Goal: Find specific page/section: Find specific page/section

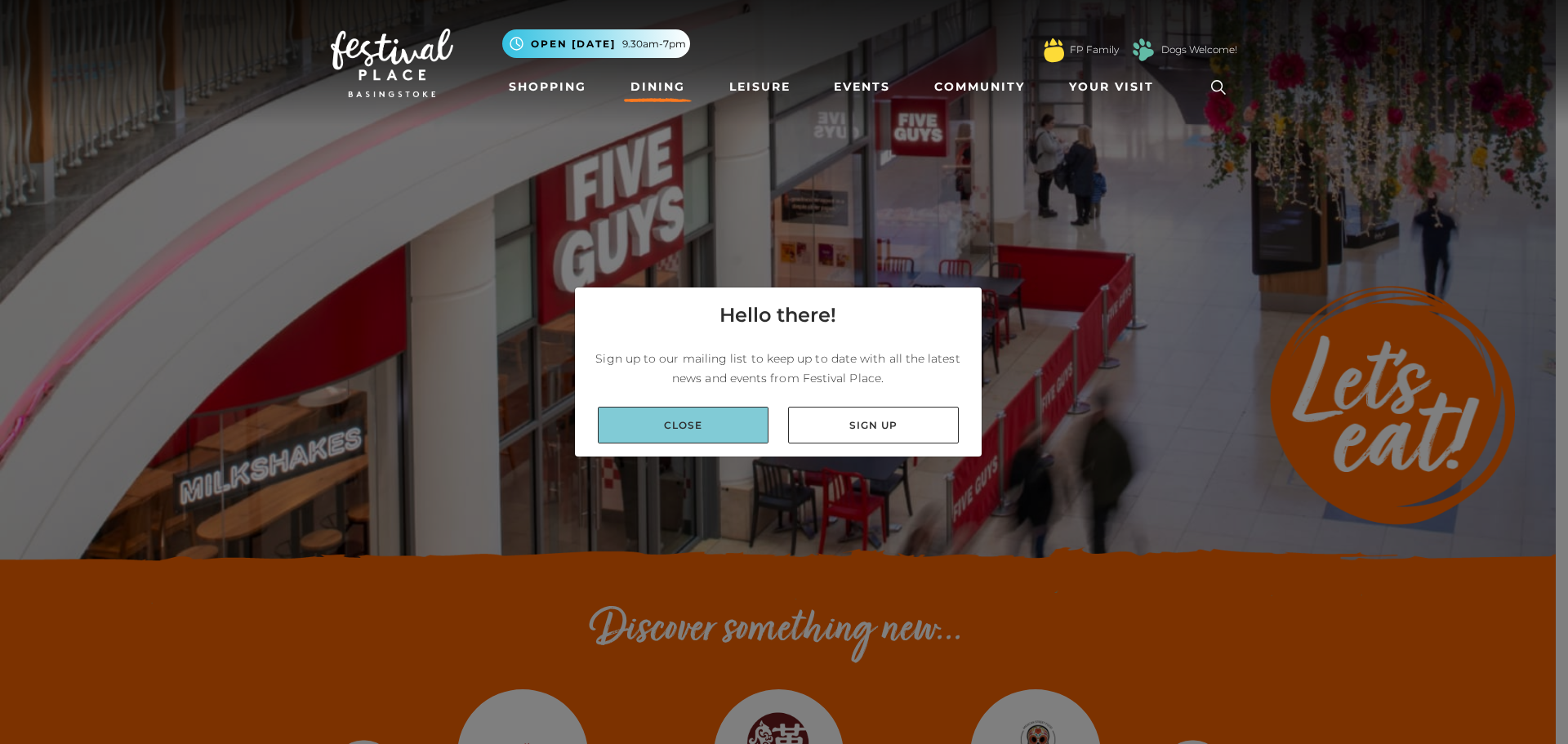
click at [690, 425] on link "Close" at bounding box center [683, 424] width 171 height 36
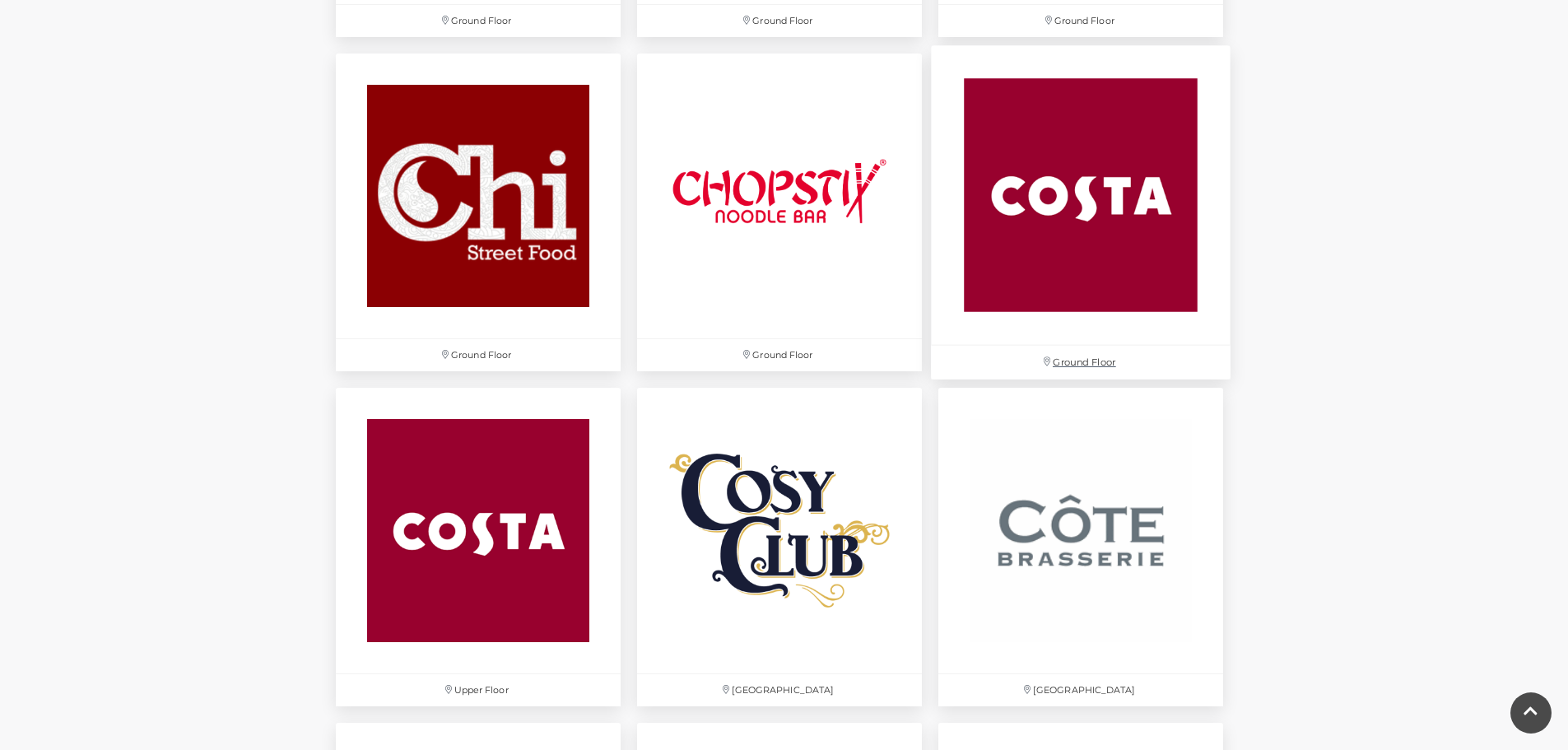
scroll to position [2057, 0]
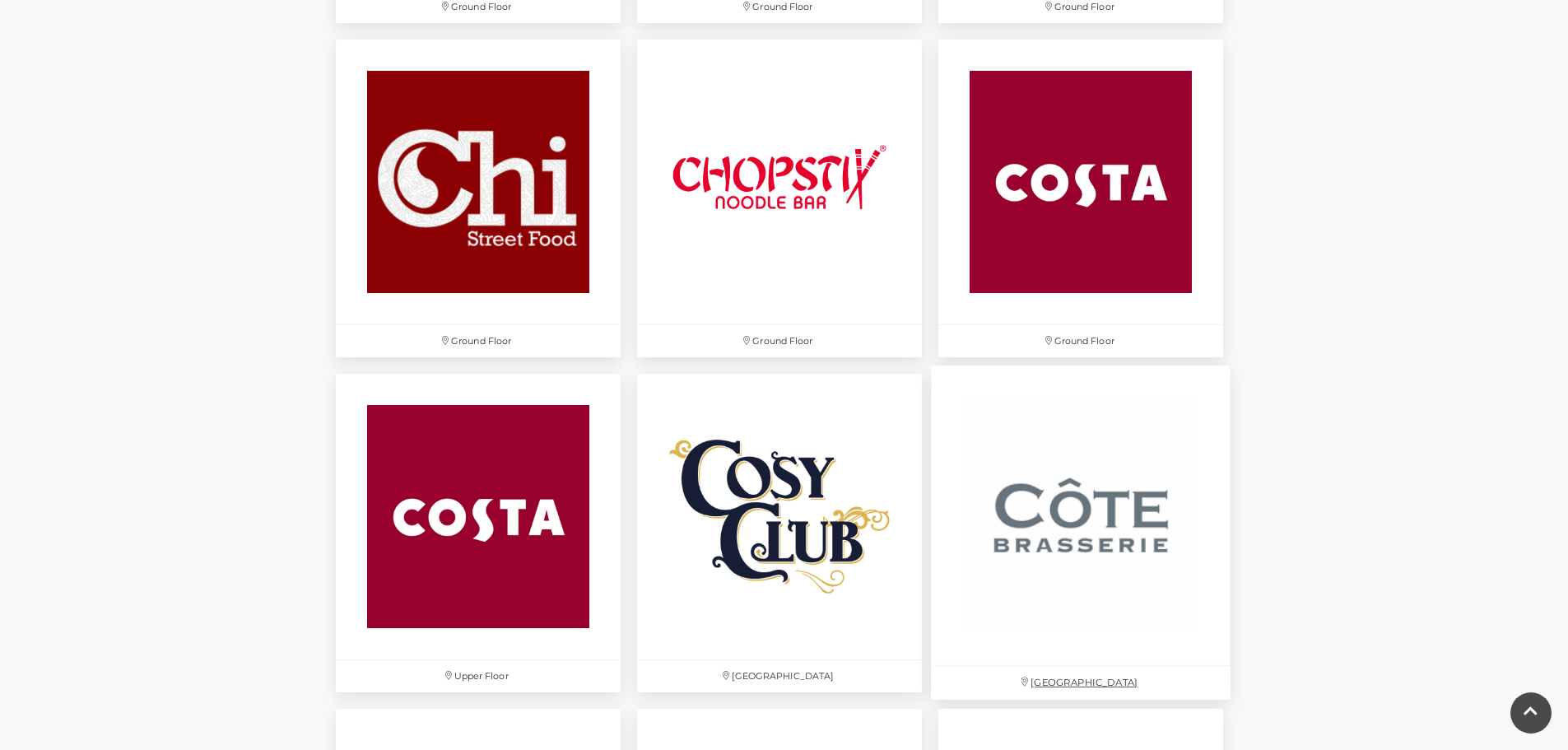
click at [1085, 517] on img at bounding box center [1080, 516] width 299 height 299
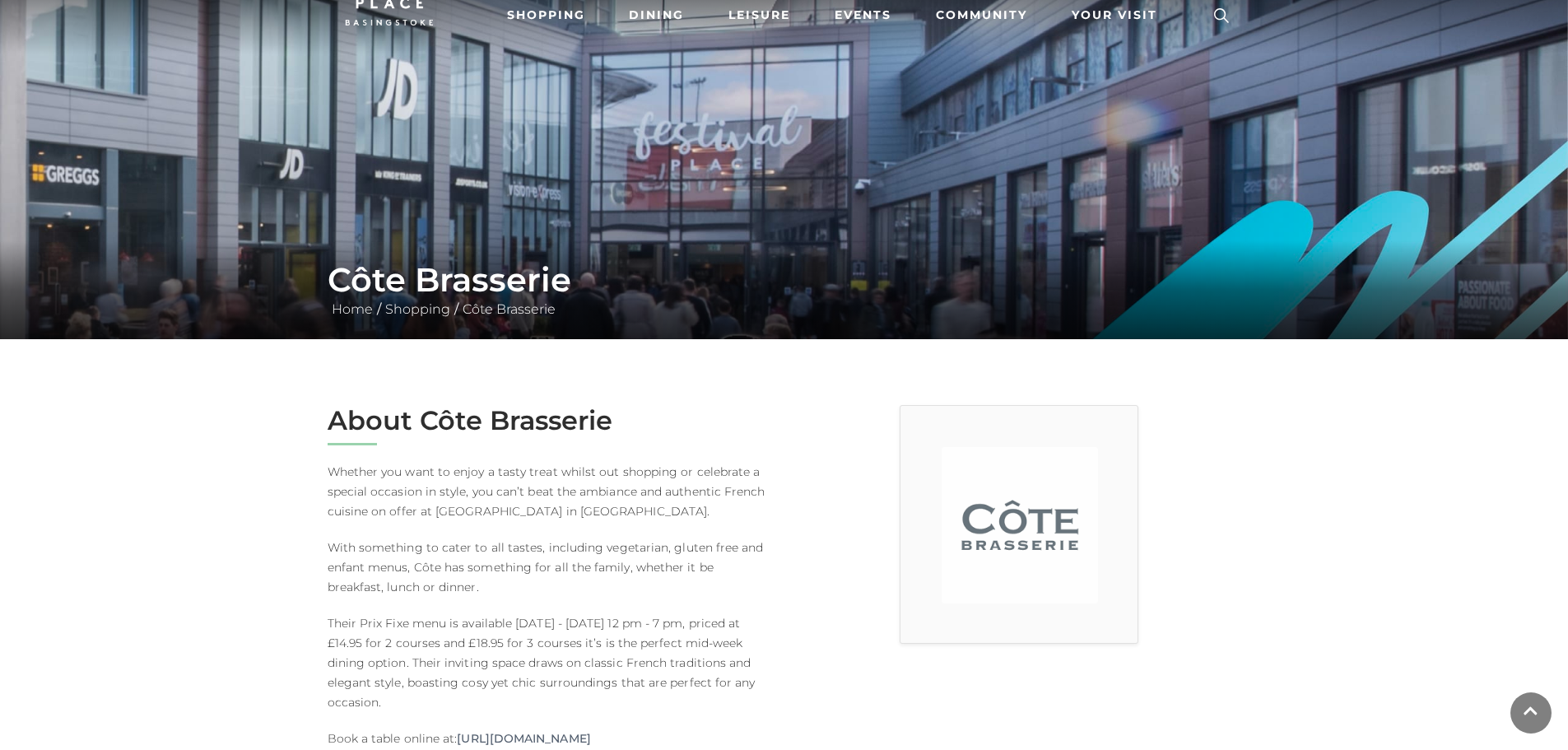
scroll to position [494, 0]
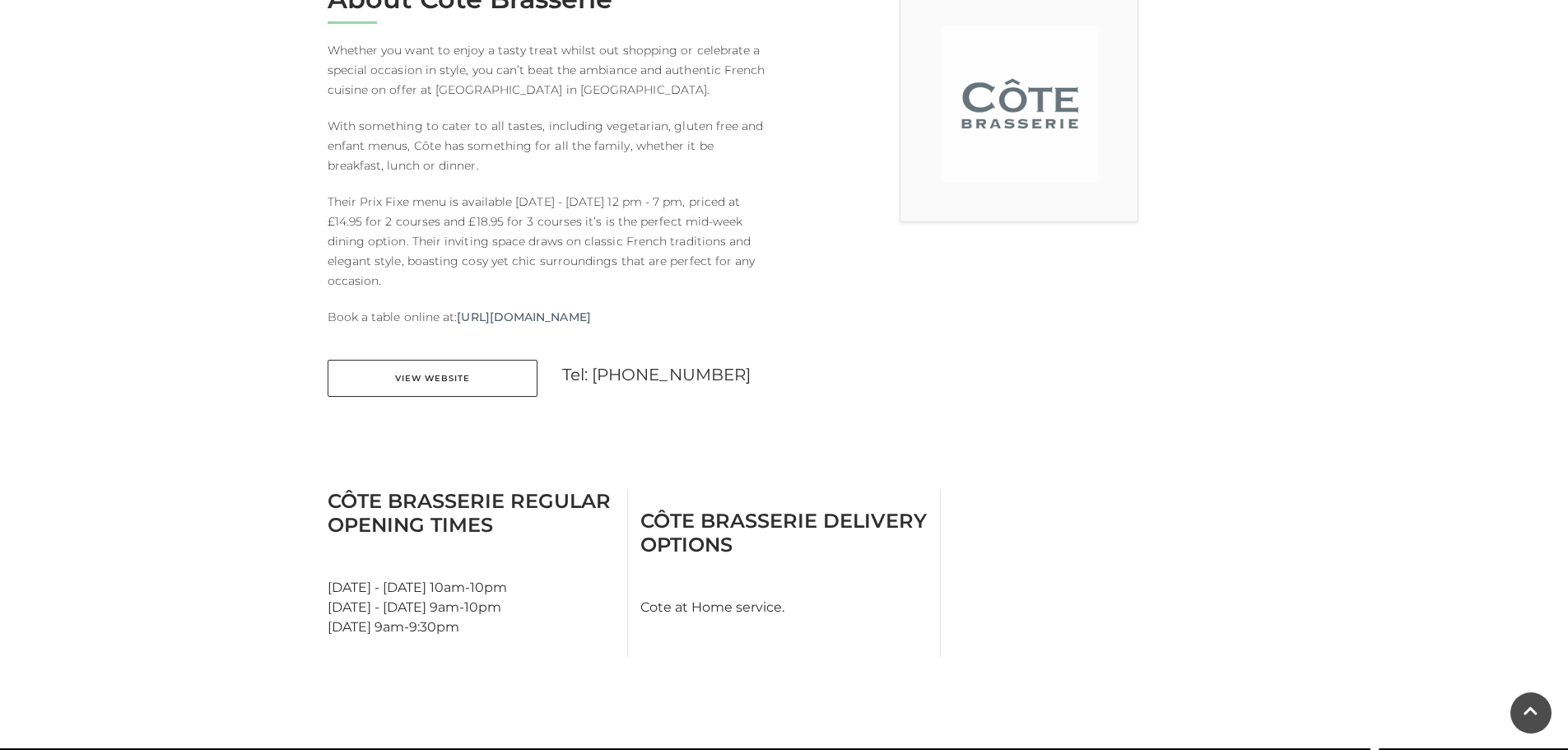
click at [483, 404] on div "About Côte Brasserie Whether you want to enjoy a tasty treat whilst out shoppin…" at bounding box center [549, 200] width 469 height 434
click at [480, 379] on link "View Website" at bounding box center [432, 377] width 209 height 37
